Goal: Entertainment & Leisure: Consume media (video, audio)

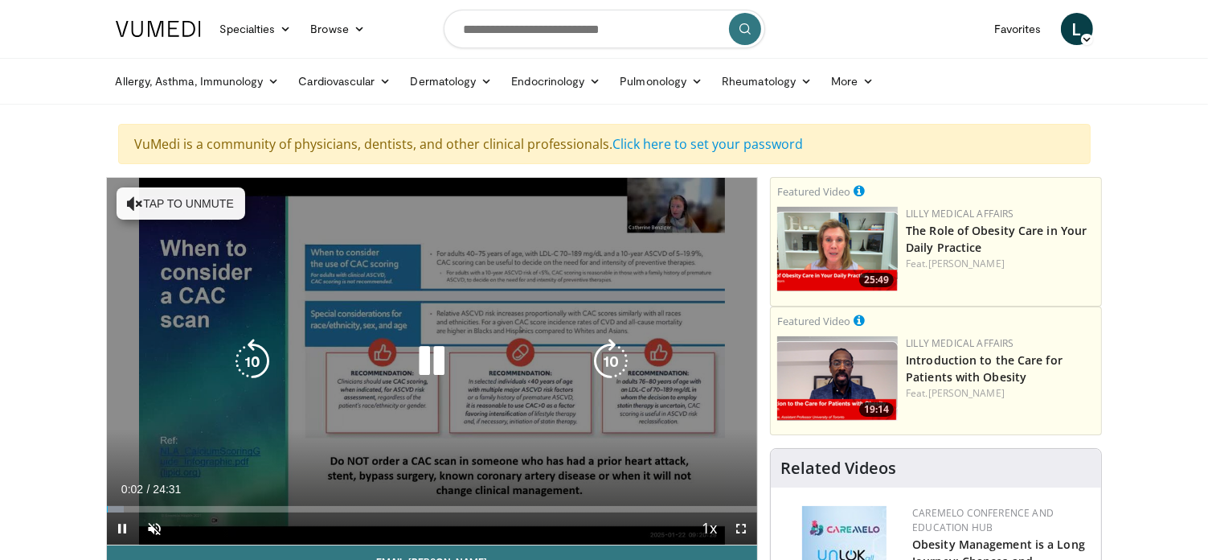
click at [444, 369] on icon "Video Player" at bounding box center [431, 361] width 45 height 45
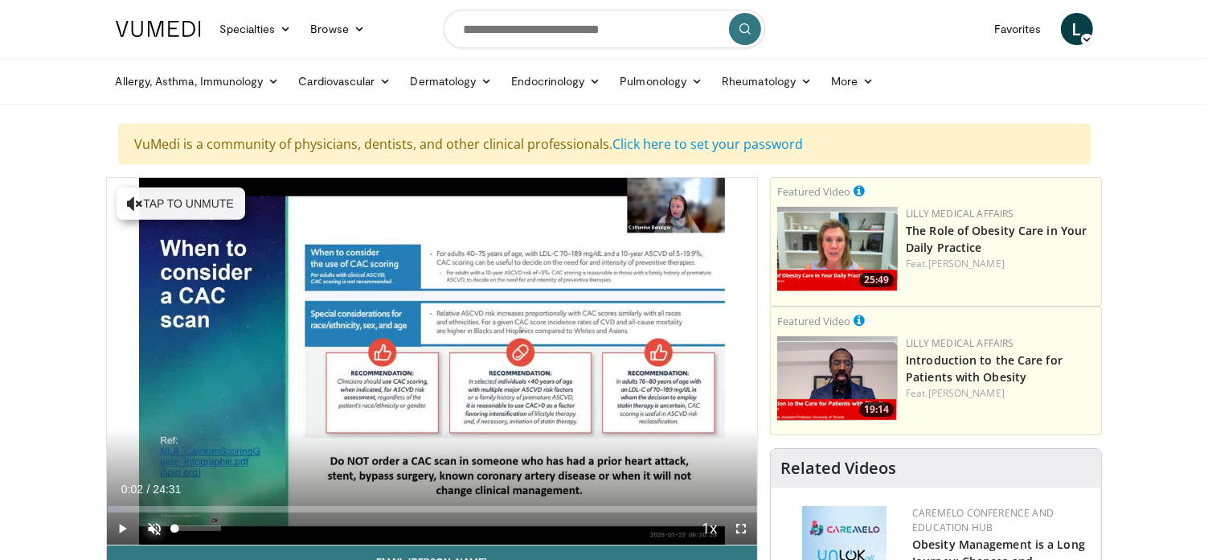
click at [159, 526] on span "Video Player" at bounding box center [155, 528] width 32 height 32
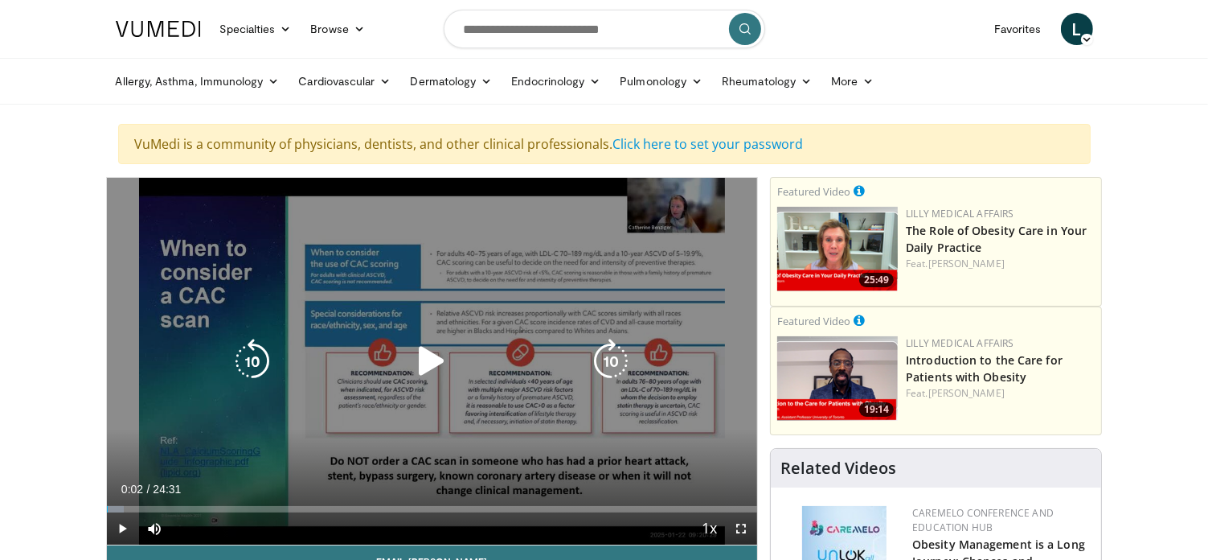
click at [430, 366] on icon "Video Player" at bounding box center [431, 361] width 45 height 45
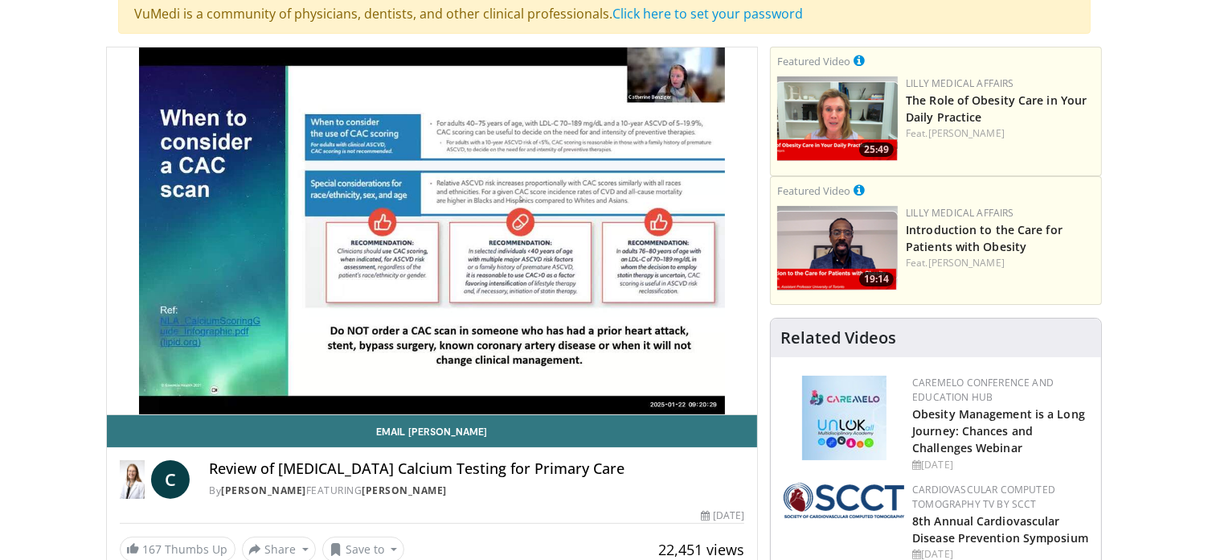
scroll to position [135, 0]
